Goal: Check status: Check status

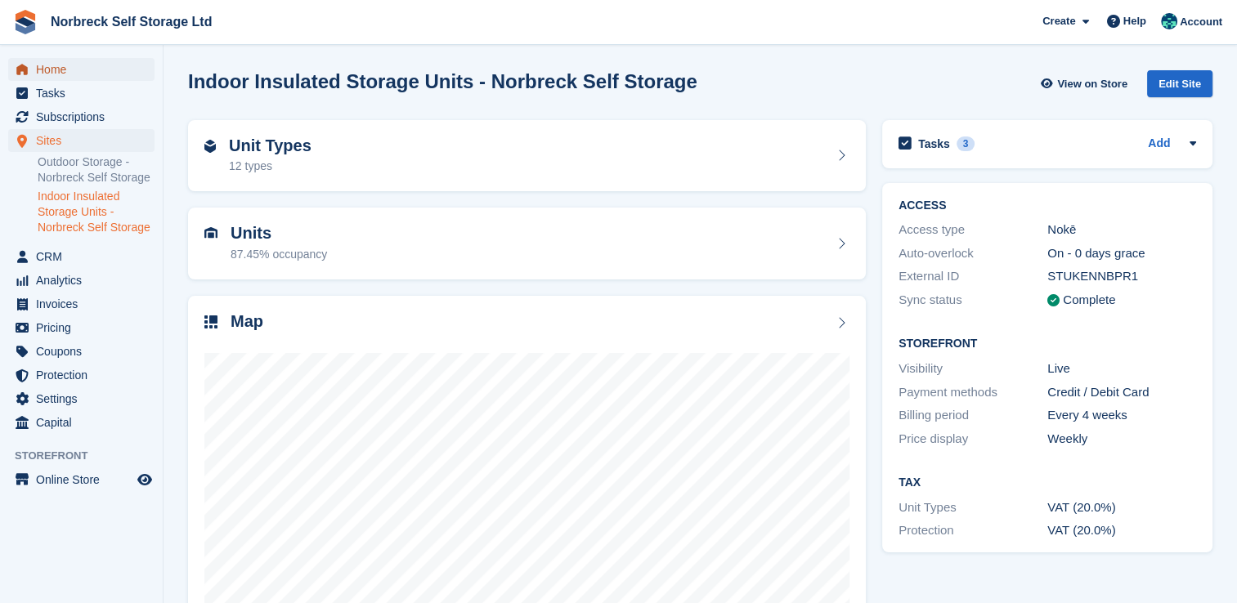
click at [44, 63] on span "Home" at bounding box center [85, 69] width 98 height 23
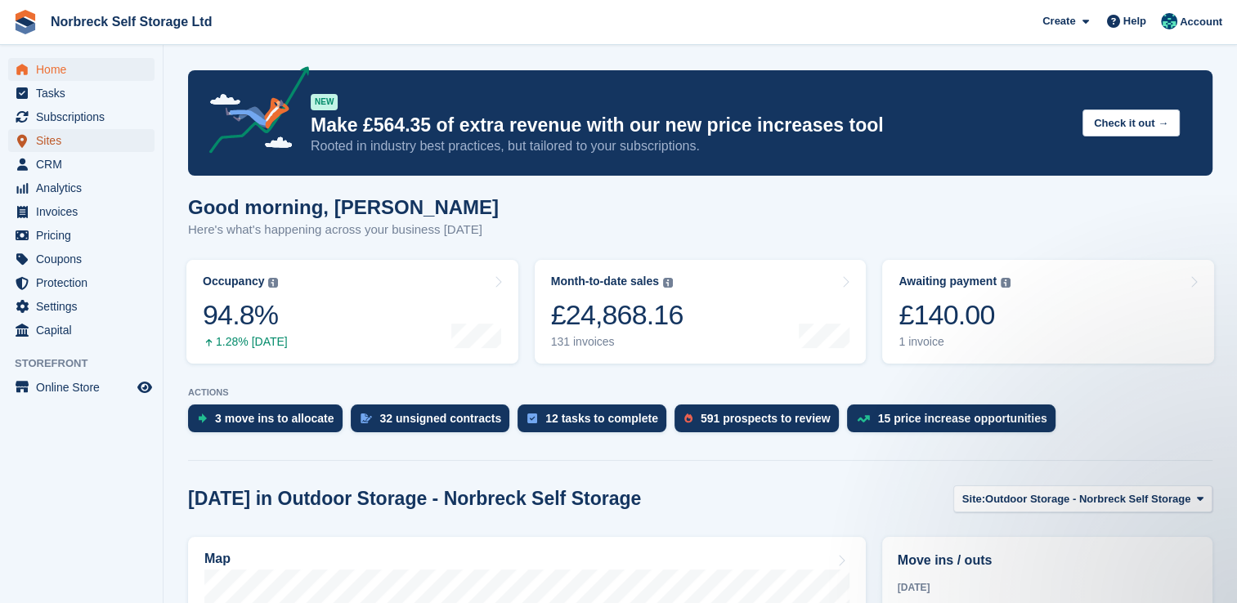
click at [52, 146] on span "Sites" at bounding box center [85, 140] width 98 height 23
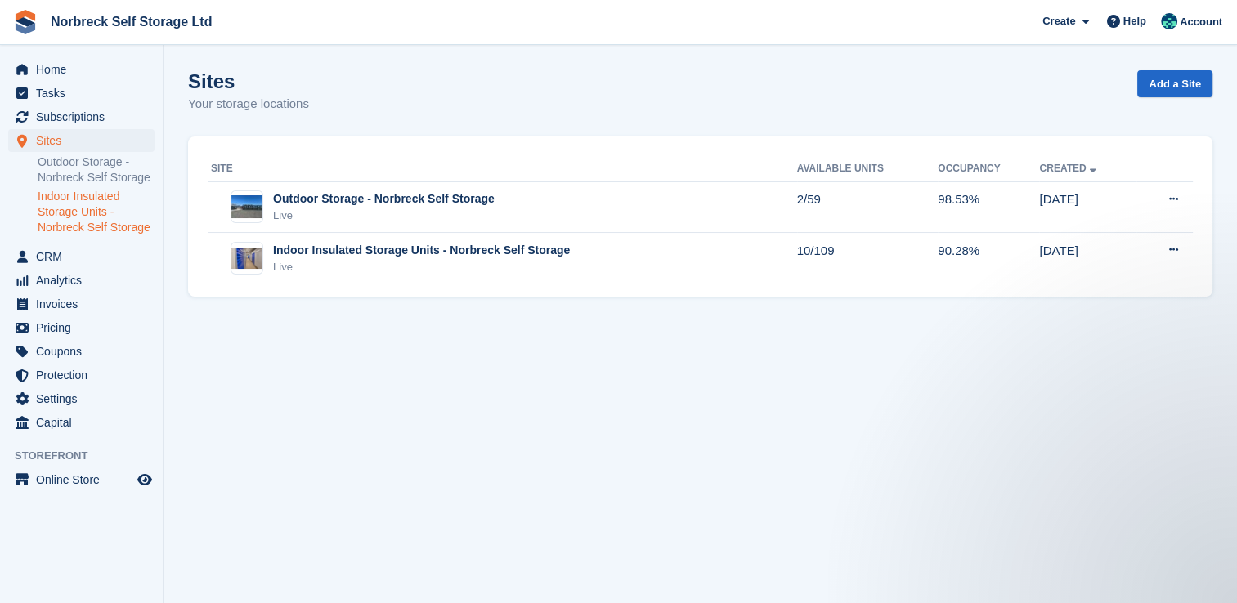
click at [75, 221] on link "Indoor Insulated Storage Units - Norbreck Self Storage" at bounding box center [96, 212] width 117 height 47
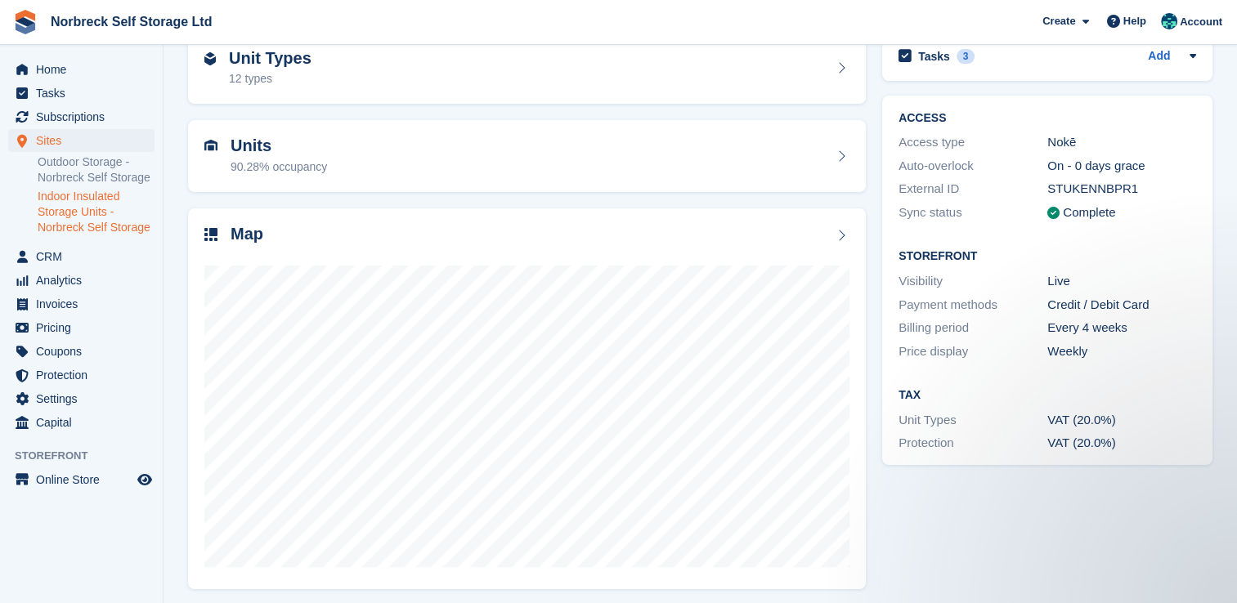
scroll to position [93, 0]
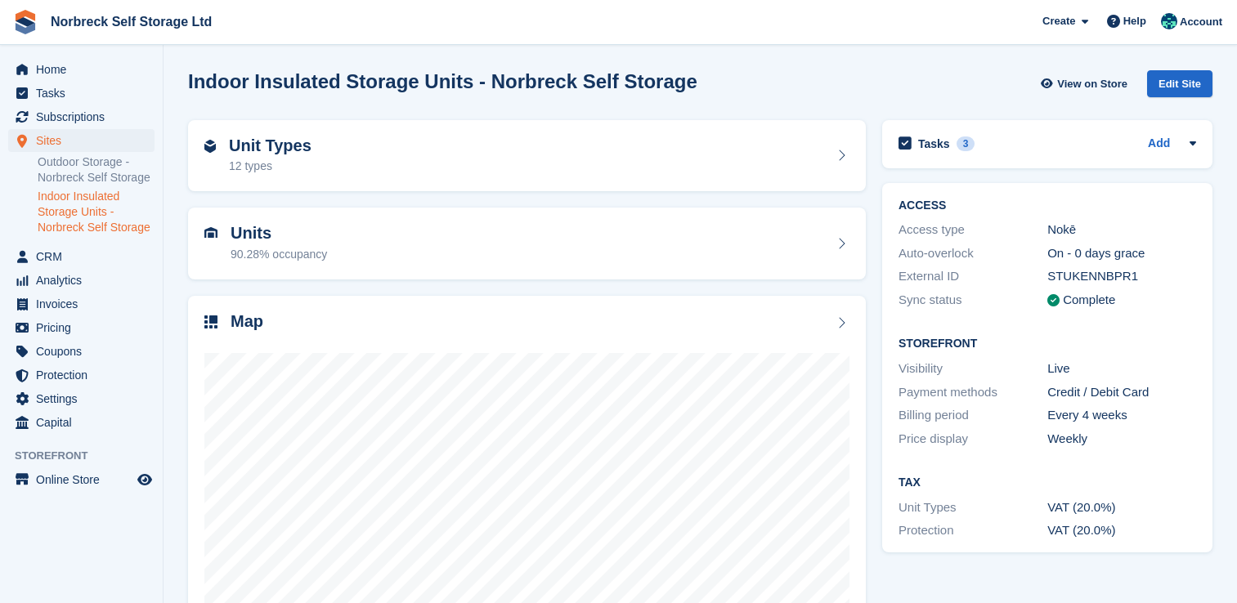
scroll to position [93, 0]
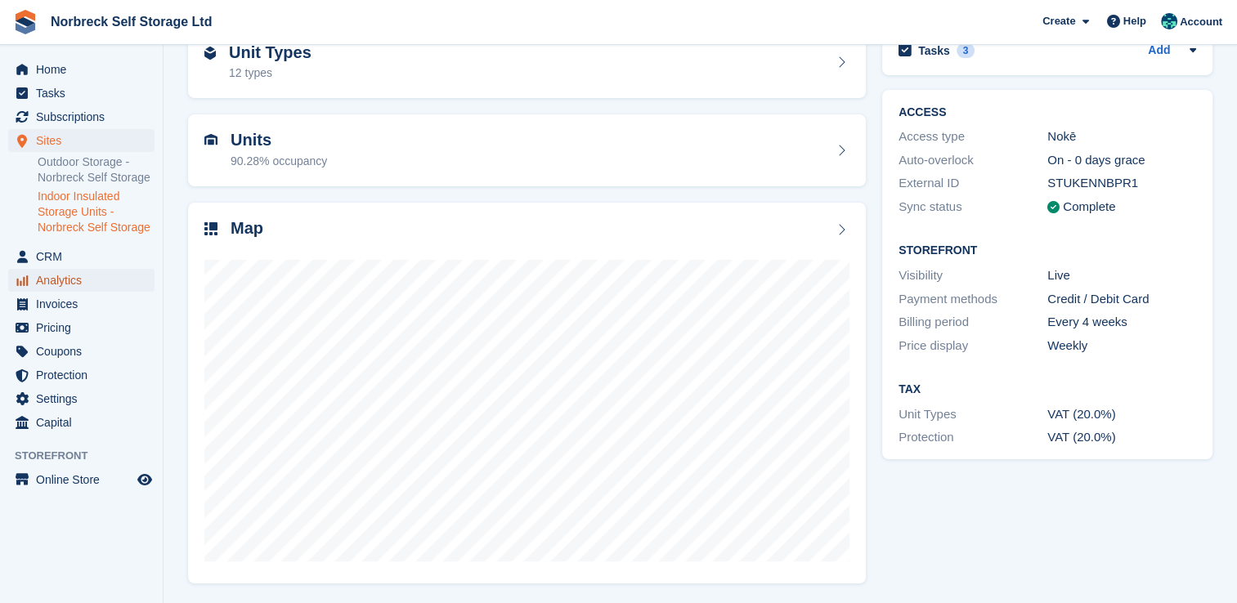
click at [53, 279] on span "Analytics" at bounding box center [85, 280] width 98 height 23
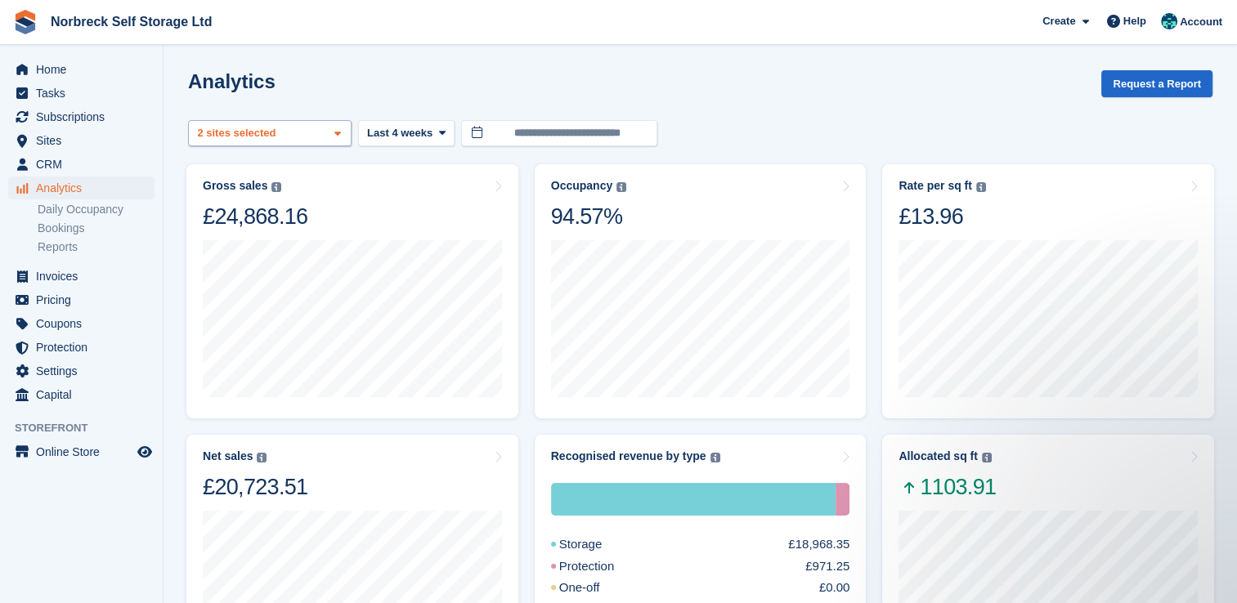
click at [340, 135] on icon at bounding box center [337, 133] width 7 height 11
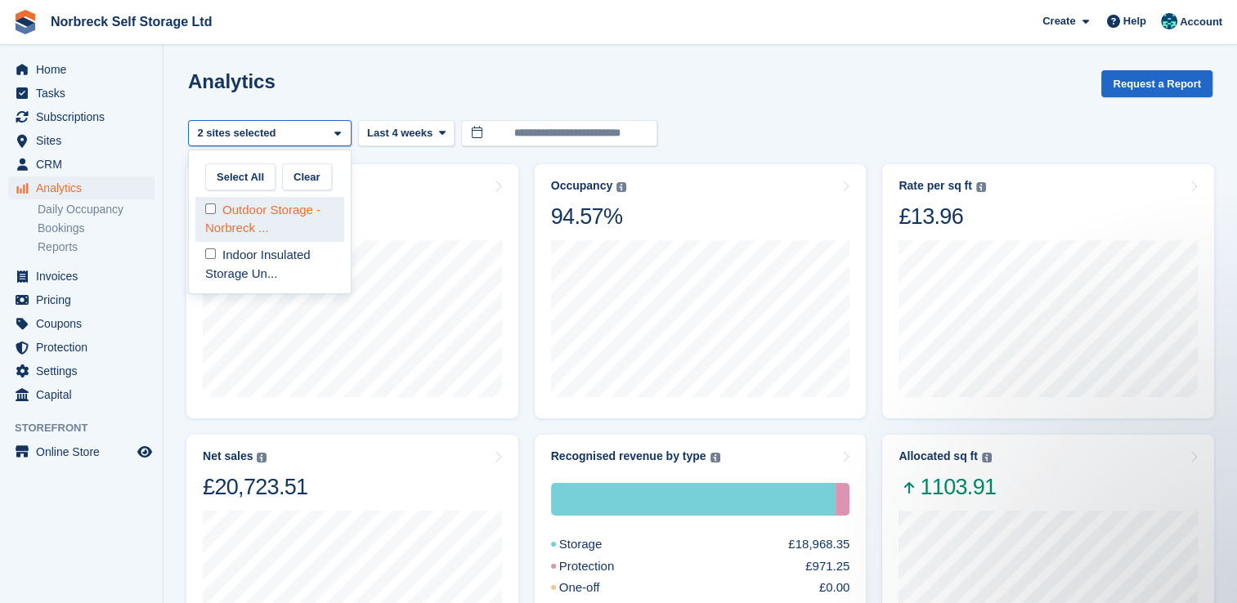
click at [322, 209] on div "Outdoor Storage - Norbreck ..." at bounding box center [269, 219] width 149 height 45
select select "****"
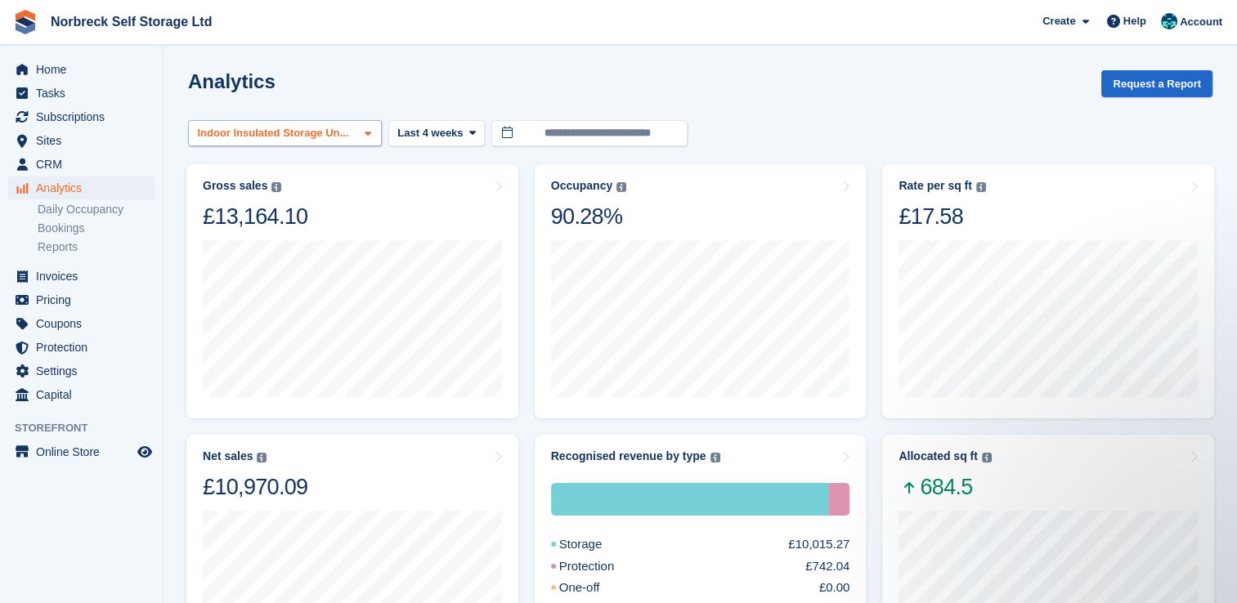
click at [365, 129] on icon at bounding box center [368, 133] width 7 height 11
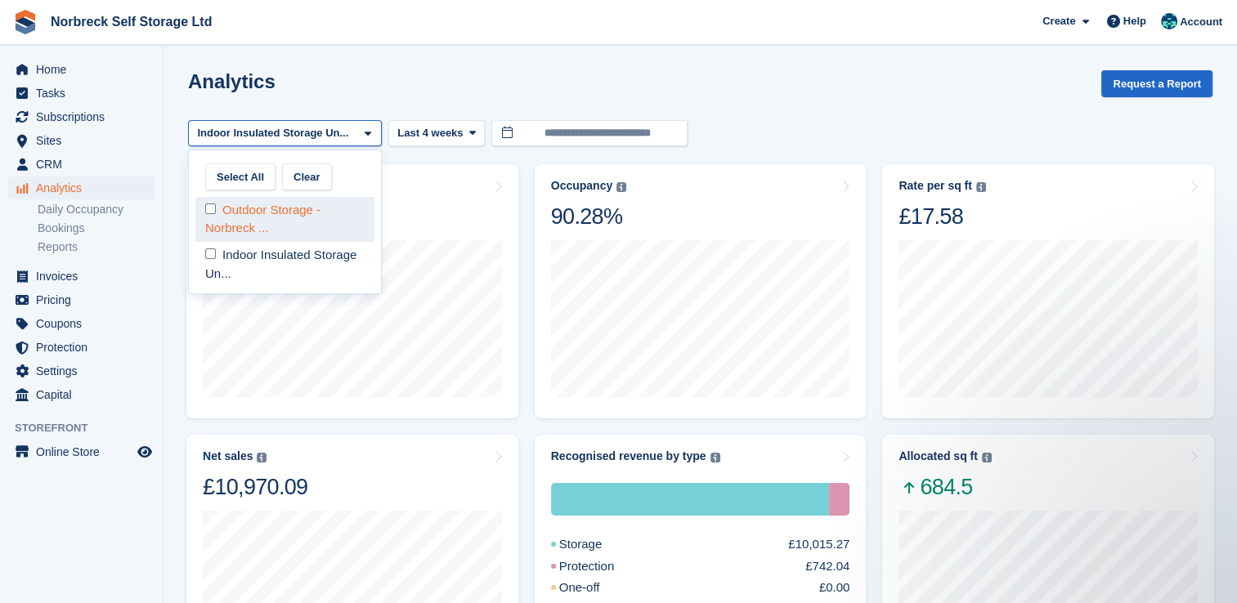
click at [330, 226] on div "Outdoor Storage - Norbreck ..." at bounding box center [284, 219] width 179 height 45
select select "****"
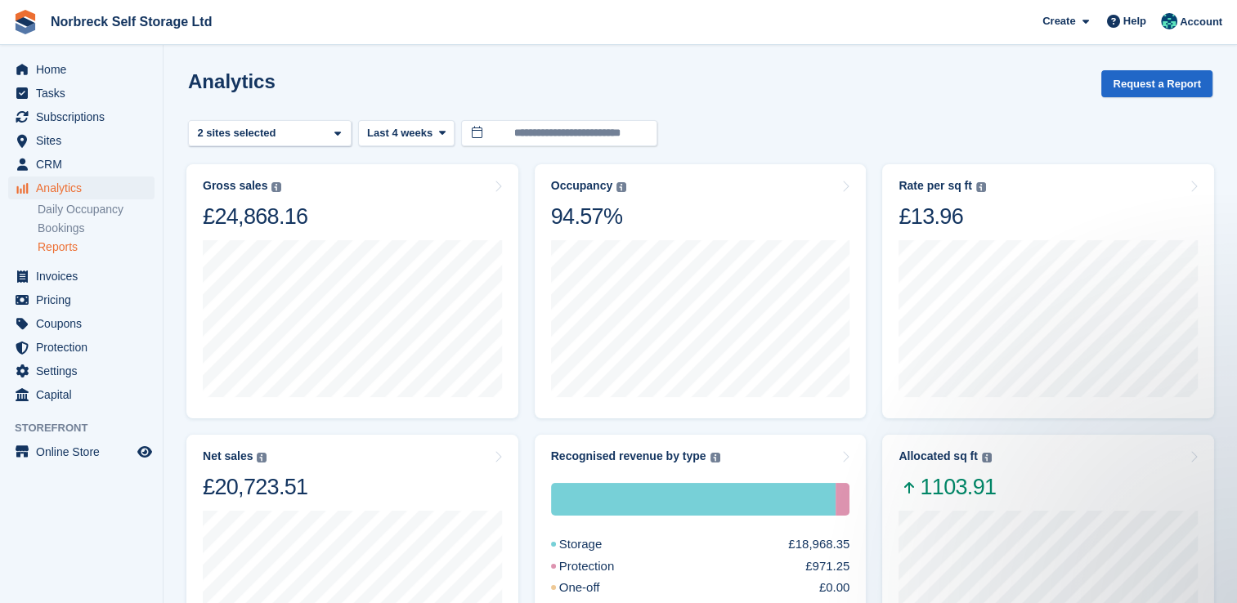
click at [69, 249] on link "Reports" at bounding box center [96, 248] width 117 height 16
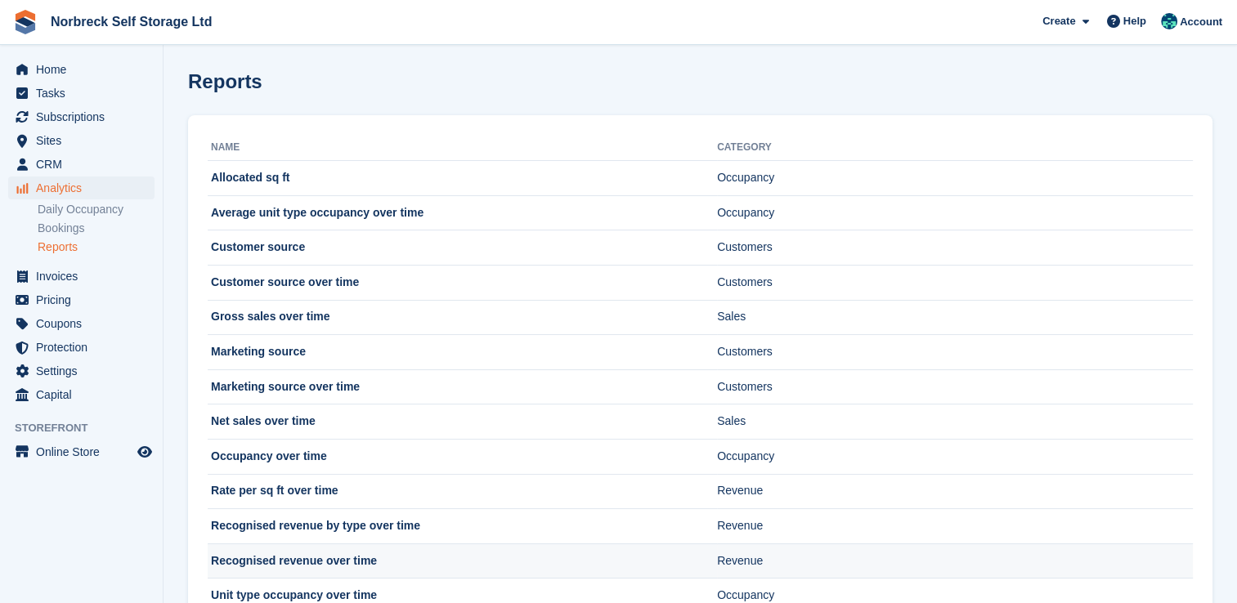
click at [314, 563] on td "Recognised revenue over time" at bounding box center [462, 561] width 509 height 35
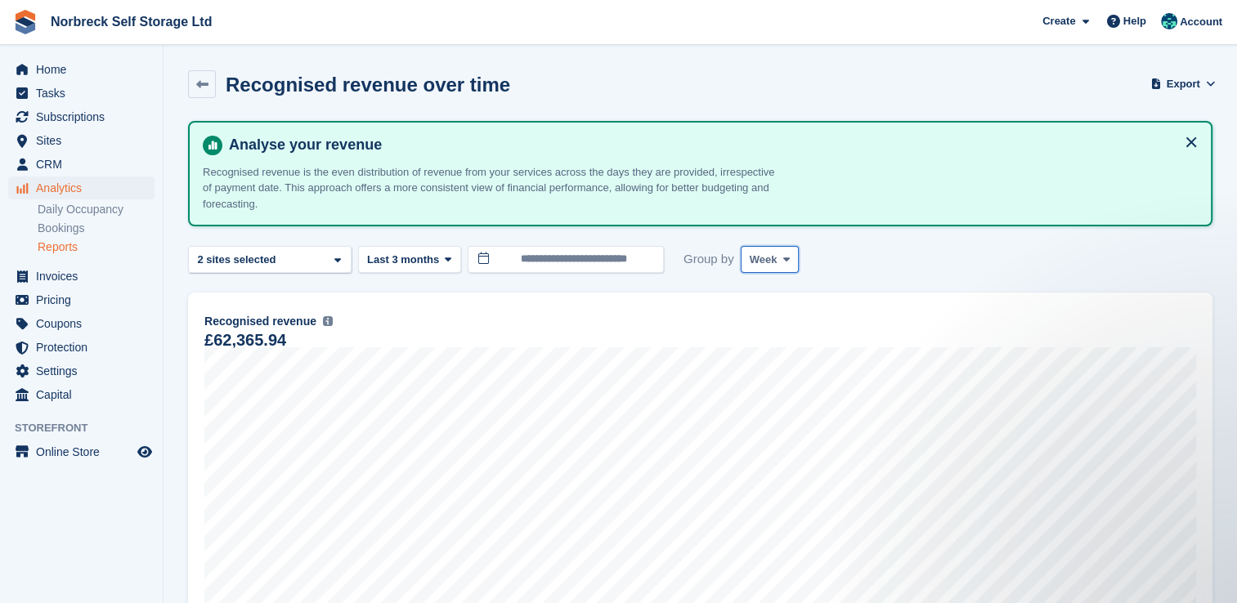
click at [759, 264] on span "Week" at bounding box center [764, 260] width 28 height 16
click at [777, 358] on link "Month" at bounding box center [819, 357] width 142 height 29
click at [787, 258] on icon at bounding box center [790, 259] width 7 height 11
click at [775, 325] on link "Week" at bounding box center [819, 327] width 142 height 29
